Goal: Task Accomplishment & Management: Manage account settings

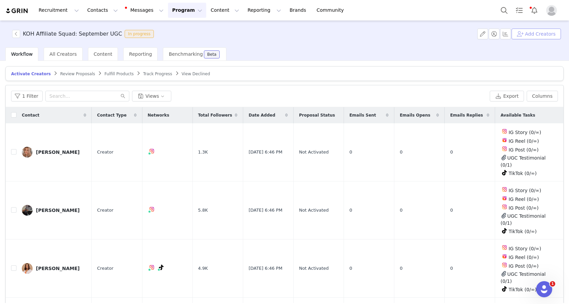
click at [527, 37] on button "Add Creators" at bounding box center [535, 34] width 49 height 11
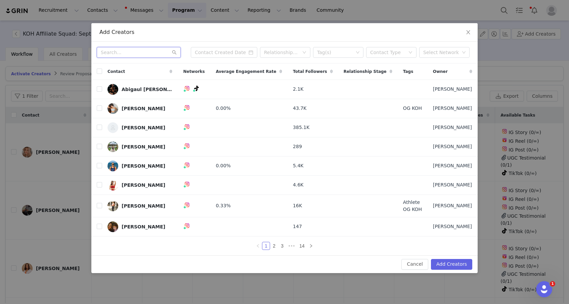
click at [140, 53] on input "text" at bounding box center [139, 52] width 84 height 11
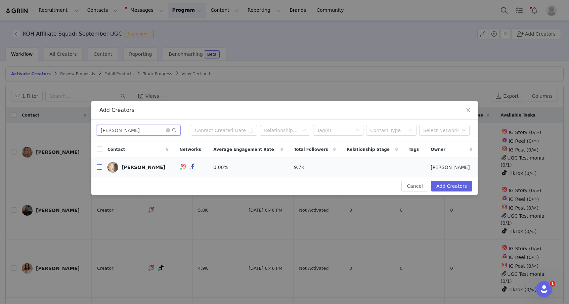
type input "[PERSON_NAME]"
click at [100, 166] on input "checkbox" at bounding box center [99, 166] width 5 height 5
checkbox input "true"
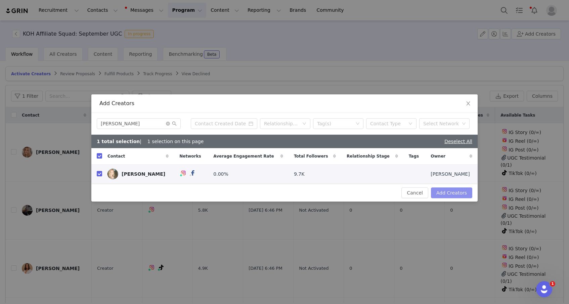
click at [462, 194] on button "Add Creators" at bounding box center [451, 192] width 41 height 11
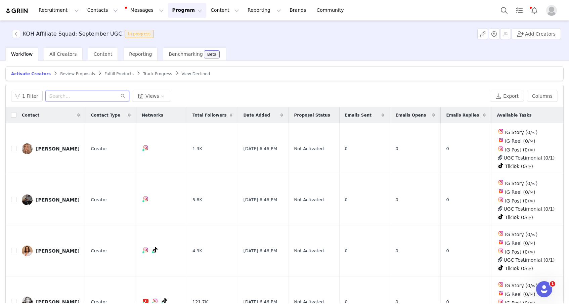
click at [64, 99] on input "text" at bounding box center [87, 96] width 84 height 11
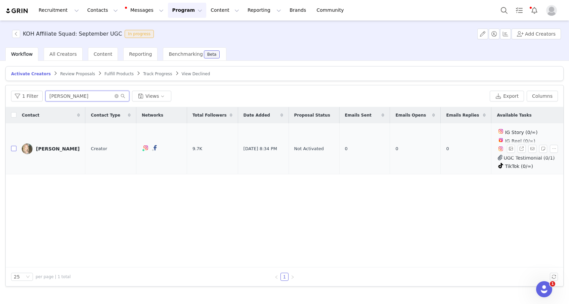
type input "[PERSON_NAME]"
click at [16, 148] on input "checkbox" at bounding box center [13, 148] width 5 height 5
checkbox input "true"
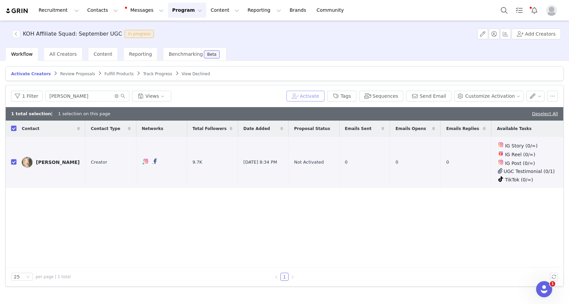
click at [310, 98] on button "Activate" at bounding box center [305, 96] width 38 height 11
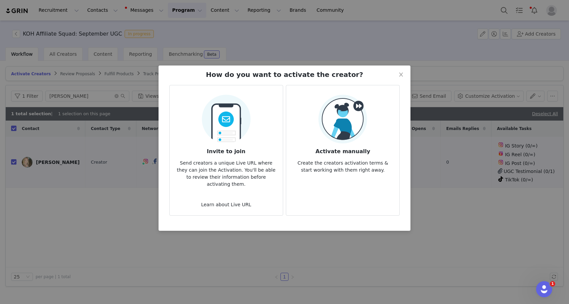
click at [345, 121] on img at bounding box center [342, 119] width 49 height 49
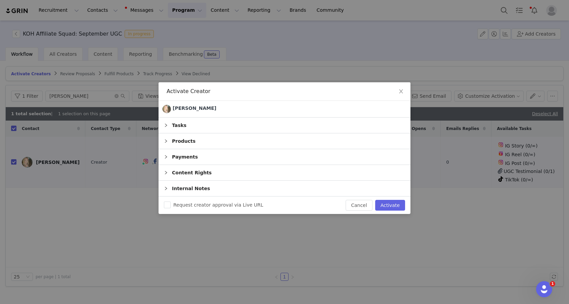
click at [242, 125] on div "Tasks" at bounding box center [284, 124] width 252 height 15
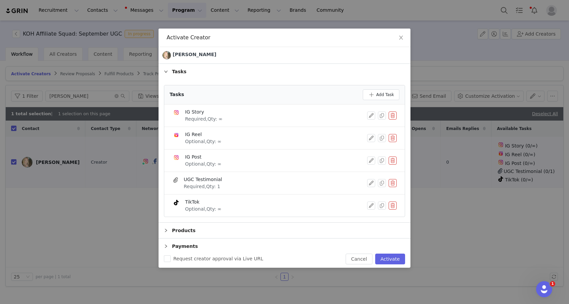
click at [226, 114] on div "IG Story Required, Qty: ∞" at bounding box center [269, 115] width 195 height 14
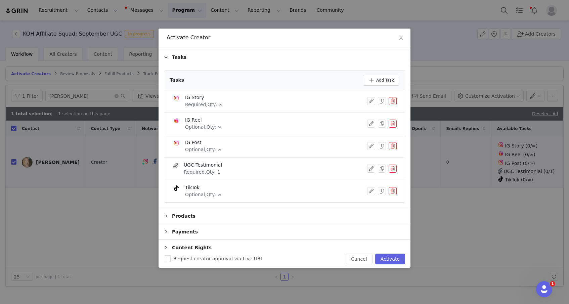
scroll to position [12, 0]
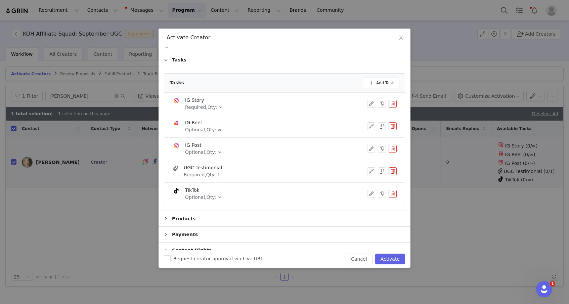
click at [178, 59] on div "Tasks" at bounding box center [284, 59] width 252 height 15
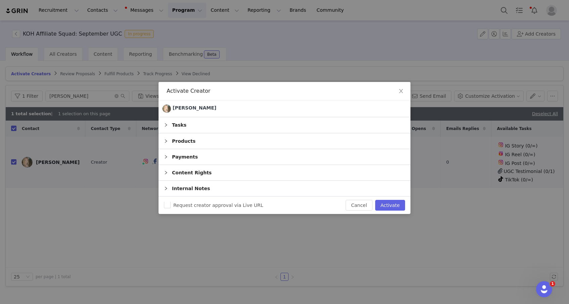
scroll to position [0, 0]
click at [383, 205] on button "Activate" at bounding box center [390, 205] width 30 height 11
checkbox input "false"
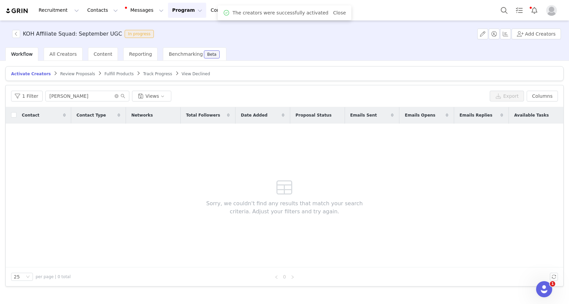
click at [78, 74] on span "Review Proposals" at bounding box center [77, 74] width 35 height 5
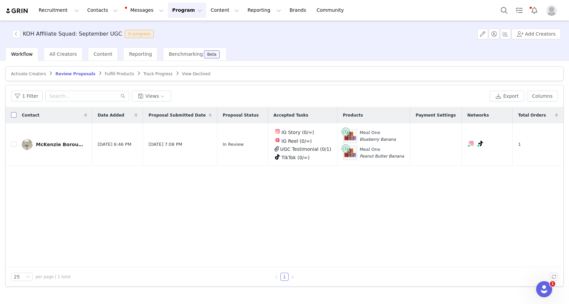
click at [15, 114] on input "checkbox" at bounding box center [13, 114] width 5 height 5
checkbox input "true"
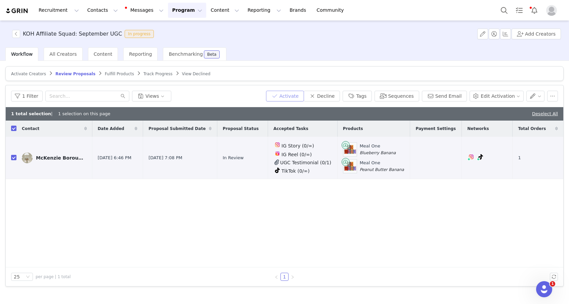
click at [297, 95] on button "Activate" at bounding box center [285, 96] width 38 height 11
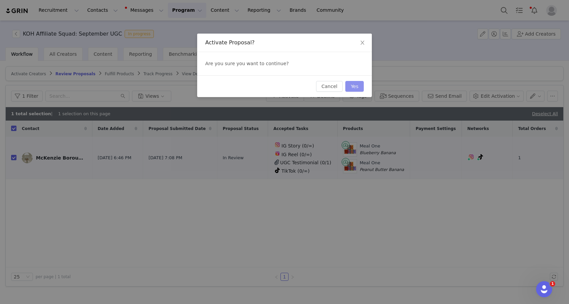
click at [355, 87] on button "Yes" at bounding box center [354, 86] width 18 height 11
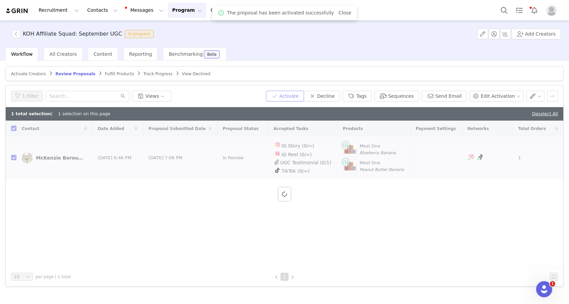
checkbox input "false"
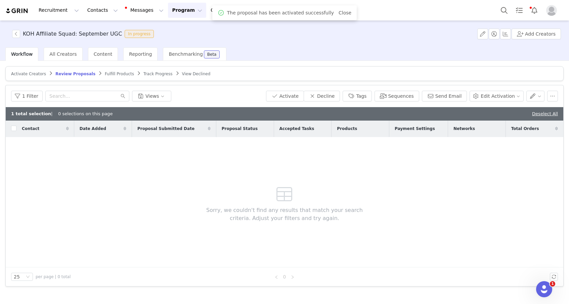
click at [106, 73] on span "Fulfill Products" at bounding box center [119, 74] width 29 height 5
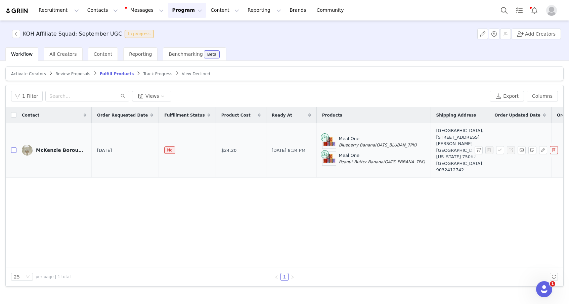
click at [13, 150] on input "checkbox" at bounding box center [13, 149] width 5 height 5
checkbox input "true"
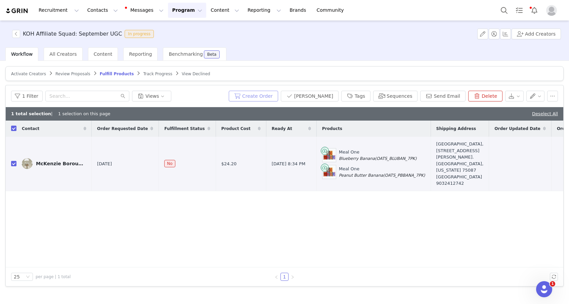
click at [278, 97] on button "Create Order" at bounding box center [253, 96] width 49 height 11
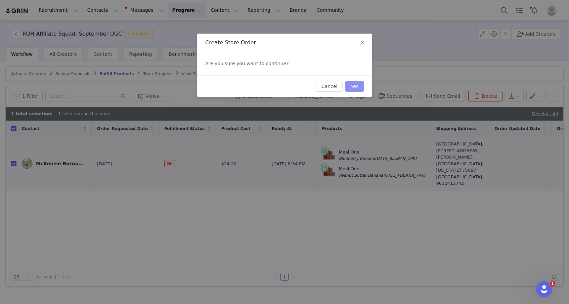
click at [355, 88] on button "Yes" at bounding box center [354, 86] width 18 height 11
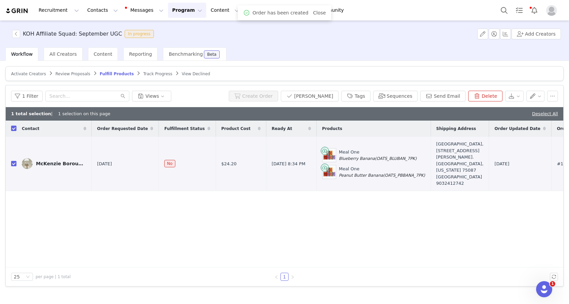
click at [151, 73] on span "Track Progress" at bounding box center [157, 74] width 29 height 5
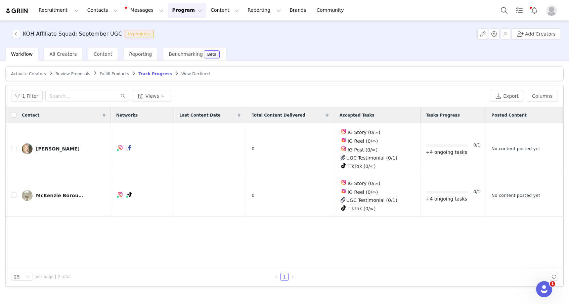
click at [23, 73] on span "Activate Creators" at bounding box center [28, 74] width 35 height 5
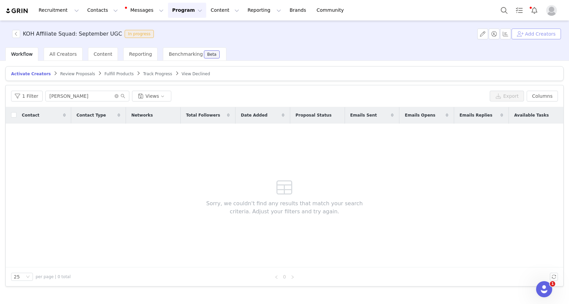
click at [524, 36] on button "Add Creators" at bounding box center [535, 34] width 49 height 11
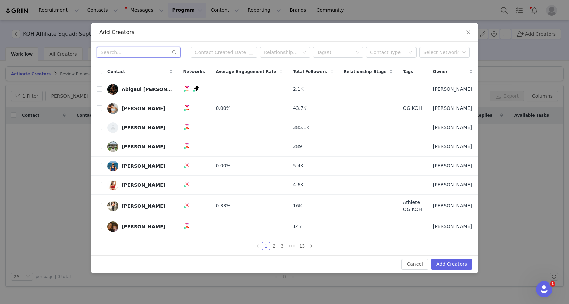
click at [151, 50] on input "text" at bounding box center [139, 52] width 84 height 11
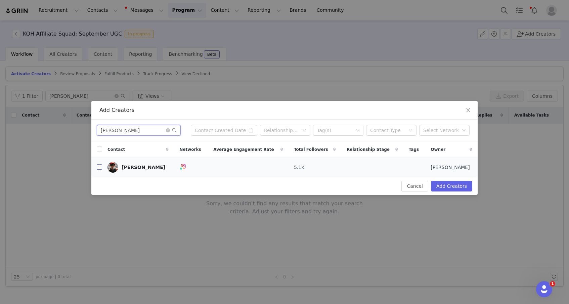
type input "[PERSON_NAME]"
click at [100, 168] on input "checkbox" at bounding box center [99, 166] width 5 height 5
checkbox input "true"
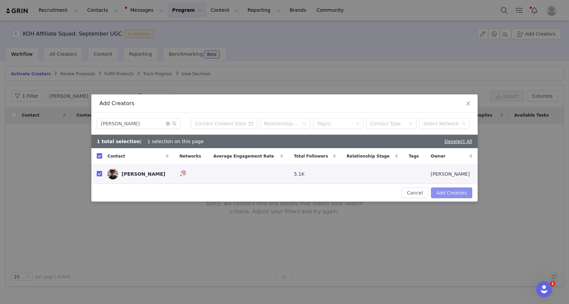
click at [449, 190] on button "Add Creators" at bounding box center [451, 192] width 41 height 11
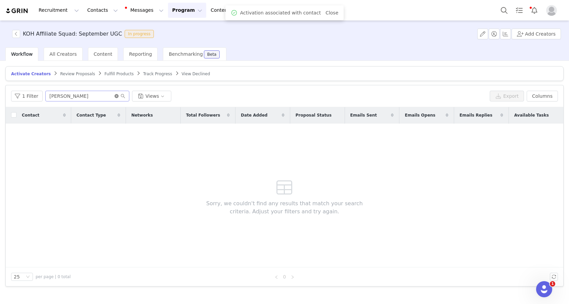
click at [115, 96] on icon "icon: close-circle" at bounding box center [116, 96] width 4 height 4
click at [85, 96] on input "text" at bounding box center [87, 96] width 84 height 11
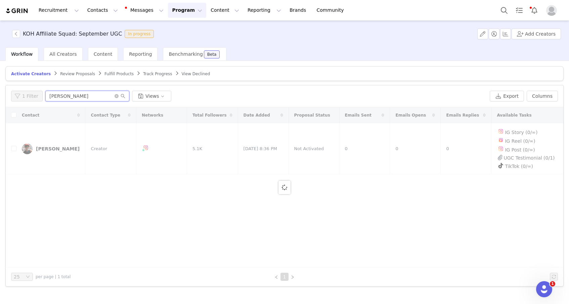
type input "[PERSON_NAME]"
click at [13, 148] on div at bounding box center [284, 187] width 557 height 160
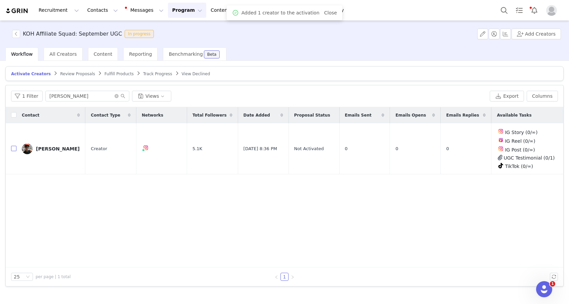
click at [13, 148] on input "checkbox" at bounding box center [13, 148] width 5 height 5
checkbox input "true"
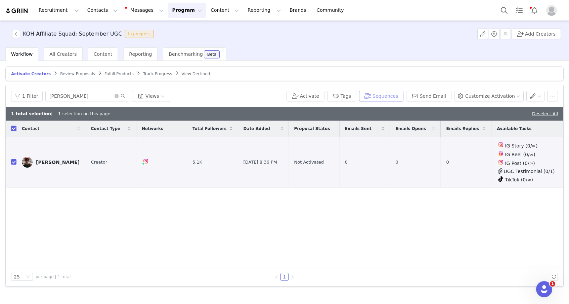
click at [395, 96] on button "Sequences" at bounding box center [381, 96] width 44 height 11
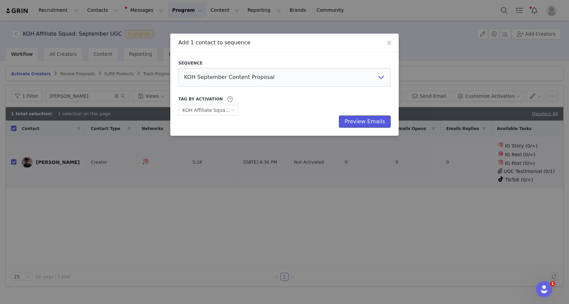
click at [359, 124] on button "Preview Emails" at bounding box center [365, 121] width 52 height 12
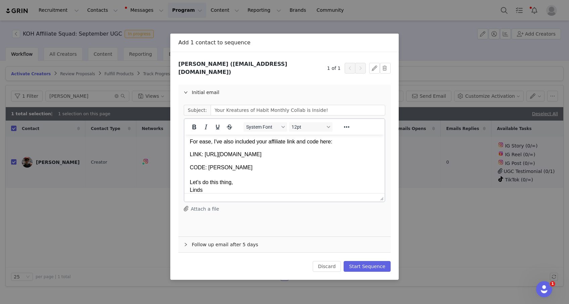
scroll to position [77, 0]
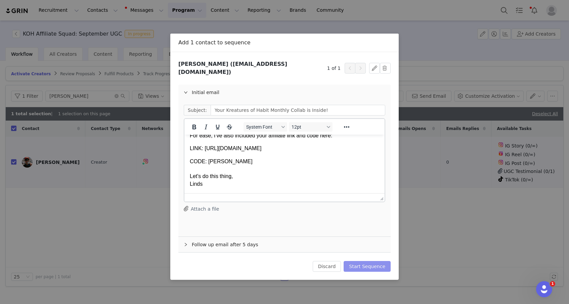
click at [362, 262] on button "Start Sequence" at bounding box center [366, 266] width 47 height 11
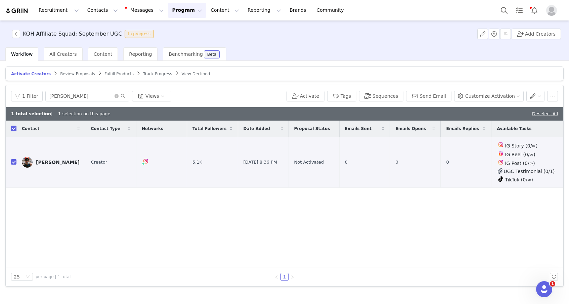
click at [15, 128] on input "checkbox" at bounding box center [13, 128] width 5 height 5
checkbox input "false"
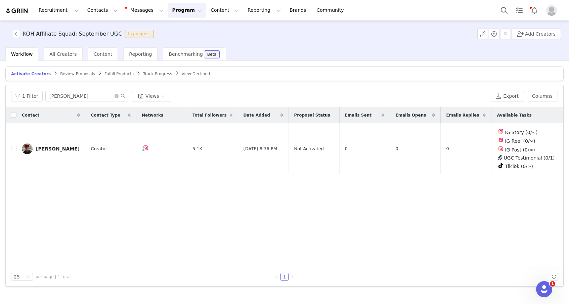
click at [71, 75] on span "Review Proposals" at bounding box center [77, 74] width 35 height 5
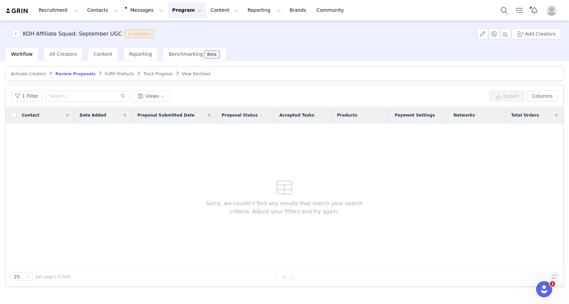
click at [31, 74] on span "Activate Creators" at bounding box center [28, 74] width 35 height 5
